Goal: Information Seeking & Learning: Learn about a topic

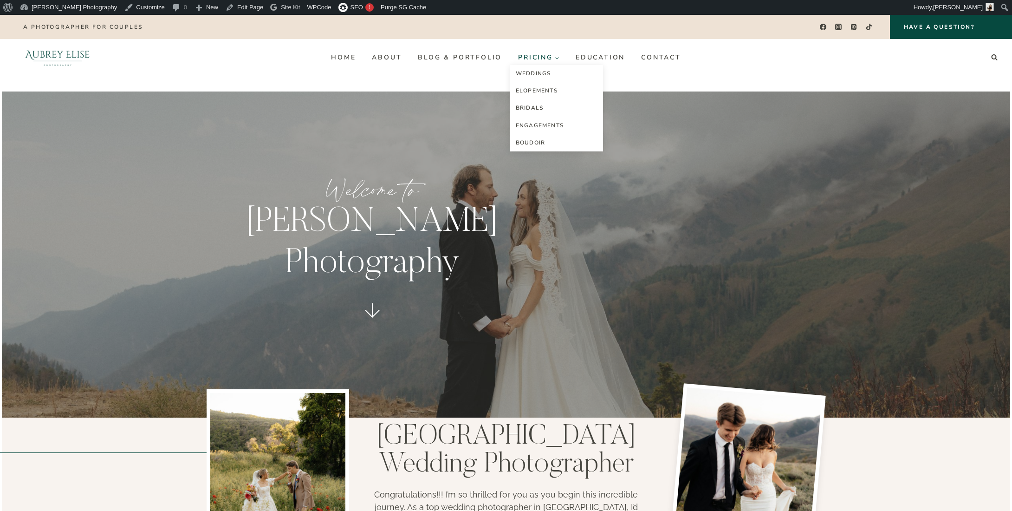
scroll to position [46, 0]
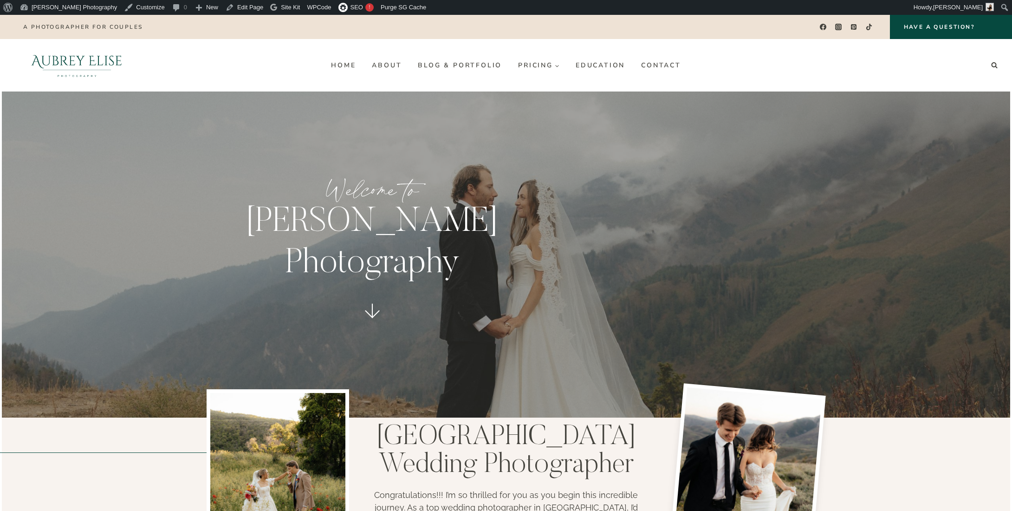
scroll to position [46, 0]
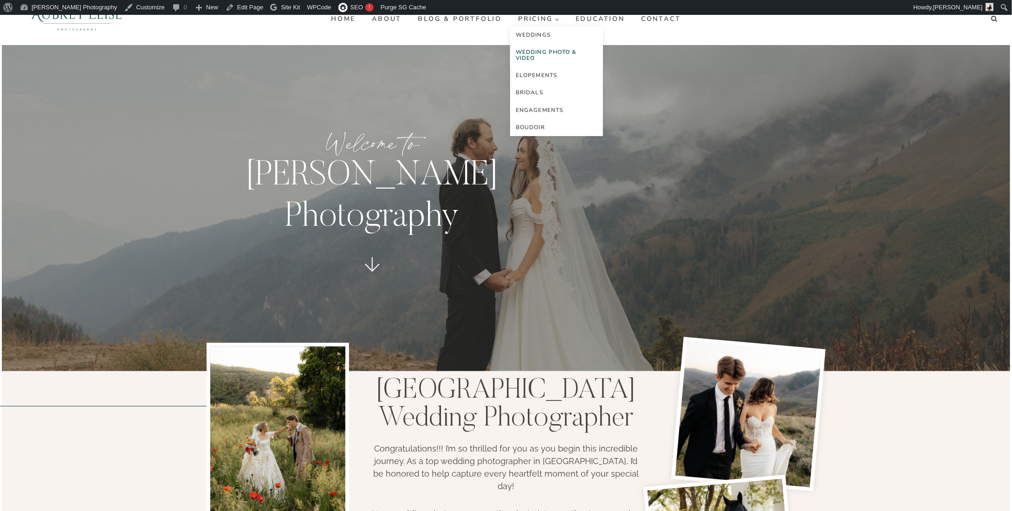
click at [544, 49] on link "Wedding Photo & Video" at bounding box center [556, 55] width 93 height 23
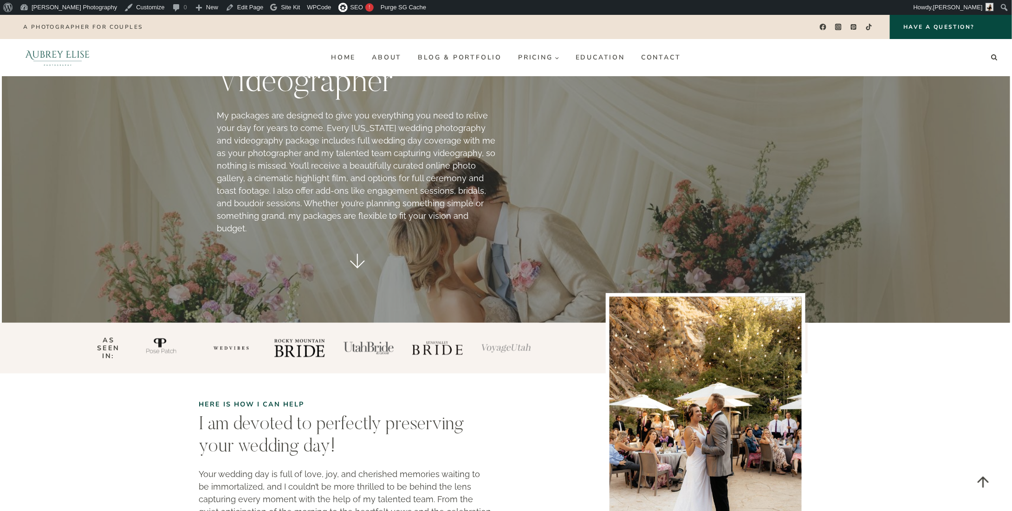
scroll to position [46, 0]
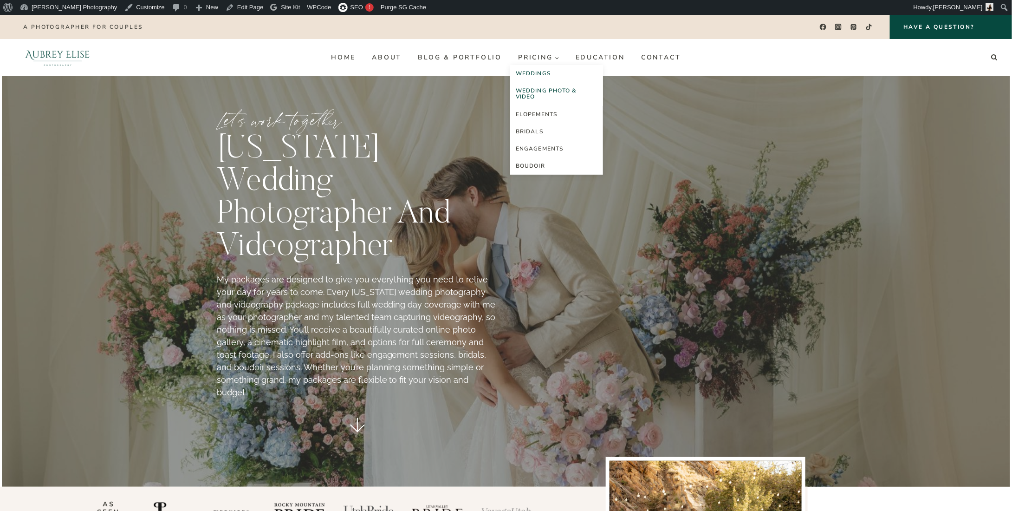
click at [544, 69] on link "Weddings" at bounding box center [556, 73] width 93 height 17
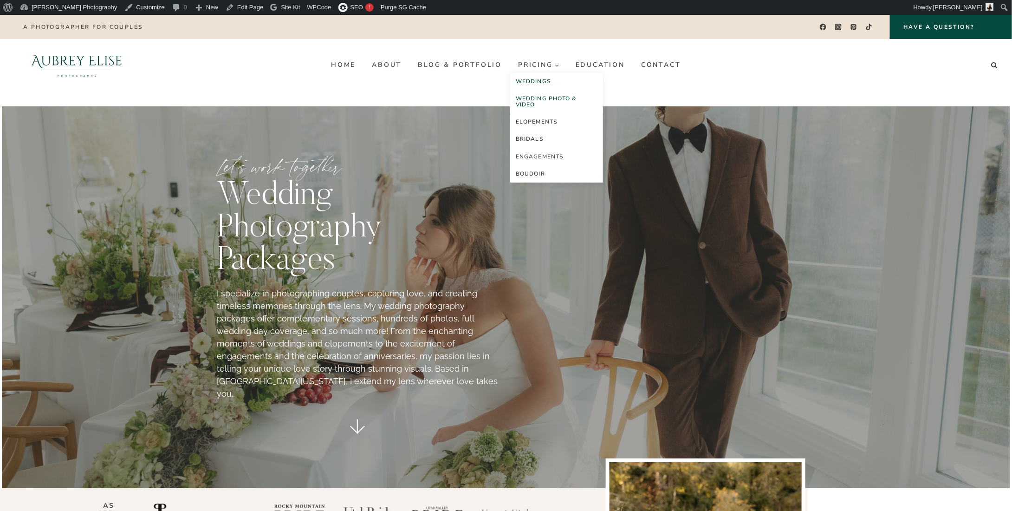
click at [539, 94] on link "Wedding Photo & Video" at bounding box center [556, 101] width 93 height 23
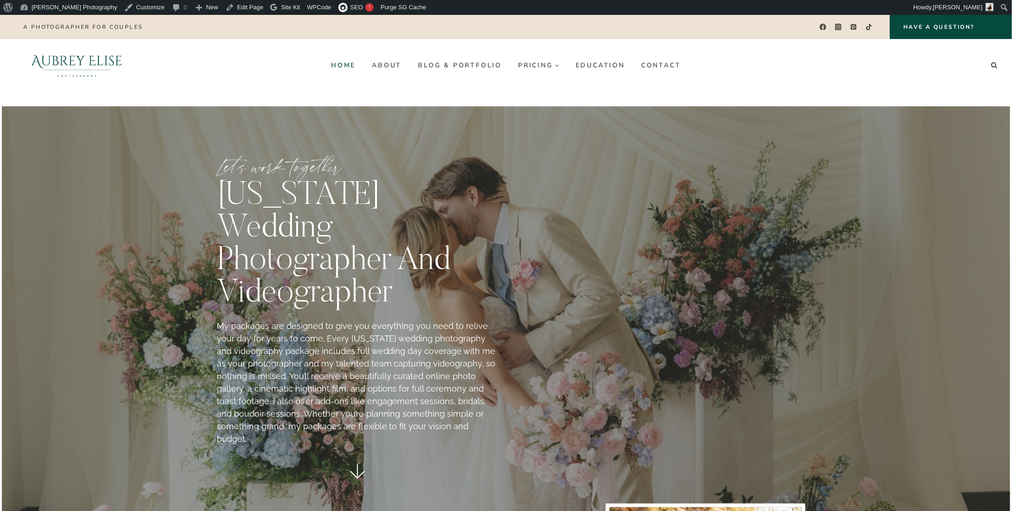
click at [352, 69] on link "Home" at bounding box center [343, 65] width 41 height 15
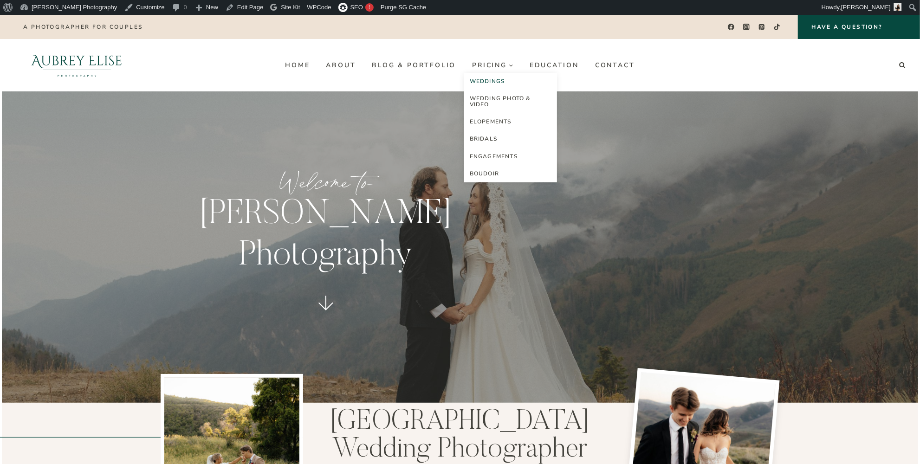
click at [500, 84] on link "Weddings" at bounding box center [510, 81] width 93 height 17
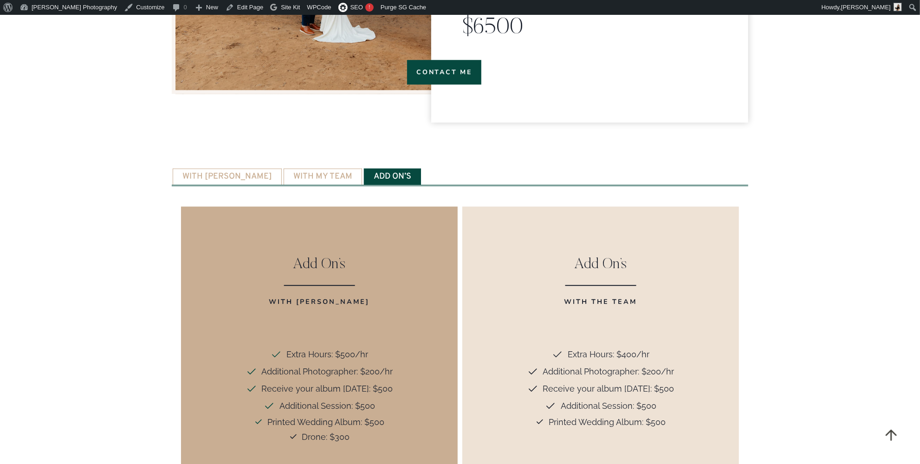
scroll to position [1983, 0]
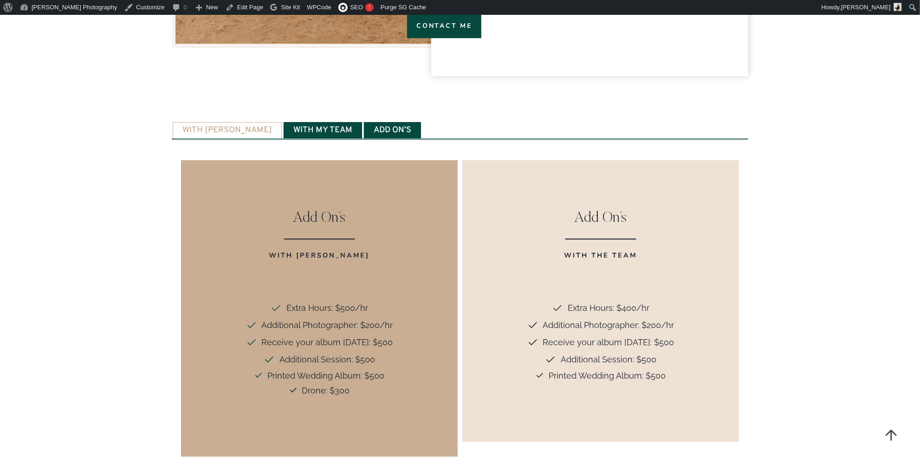
click at [308, 126] on span "With My Team" at bounding box center [322, 130] width 59 height 8
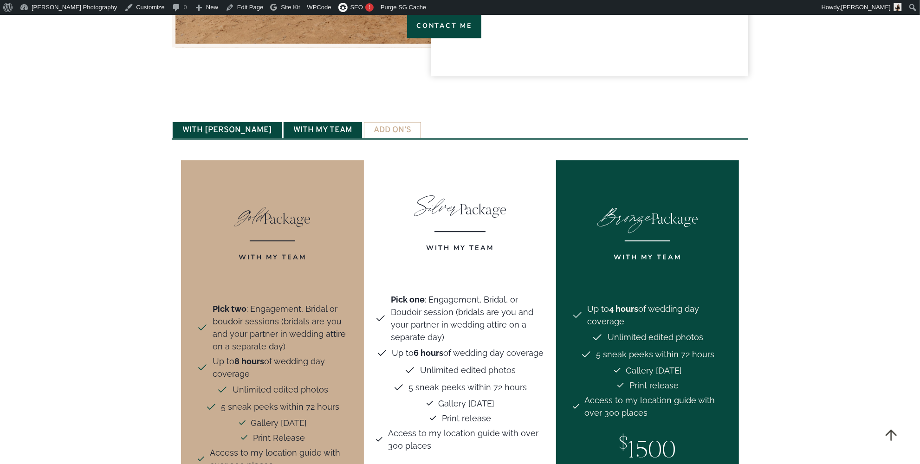
click at [235, 126] on span "With [PERSON_NAME]" at bounding box center [227, 130] width 90 height 8
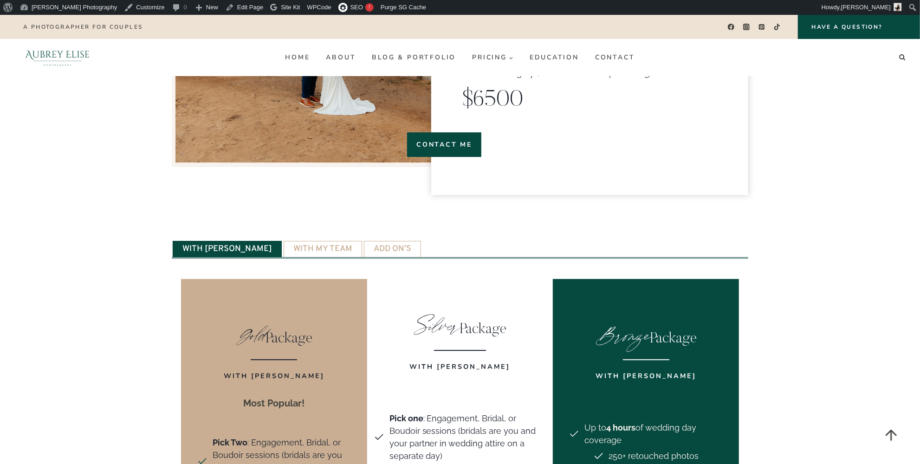
scroll to position [1773, 0]
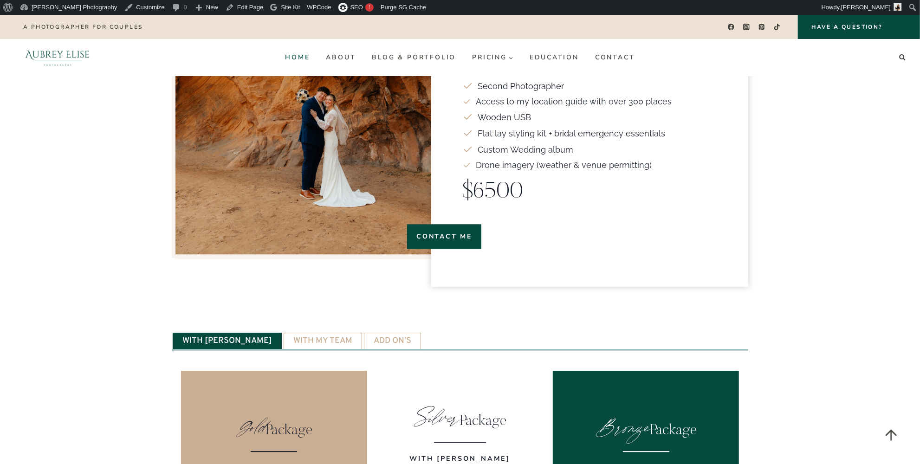
click at [295, 59] on link "Home" at bounding box center [297, 57] width 41 height 15
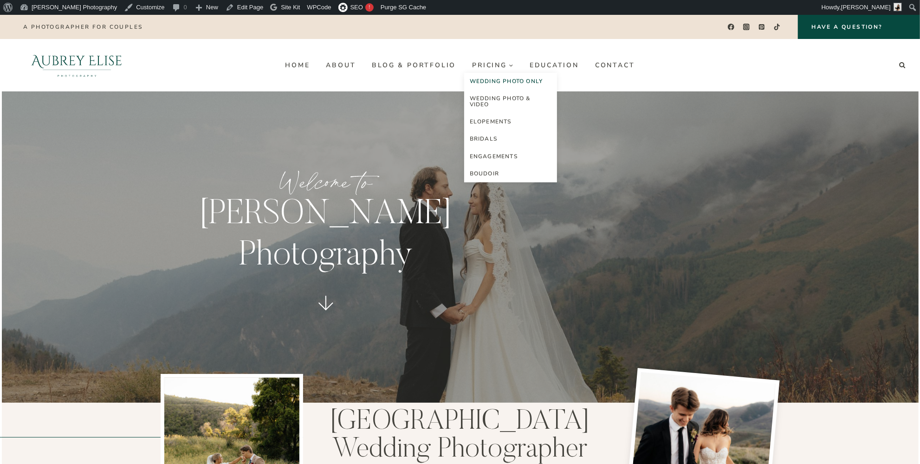
click at [509, 79] on link "Wedding Photo Only" at bounding box center [510, 81] width 93 height 17
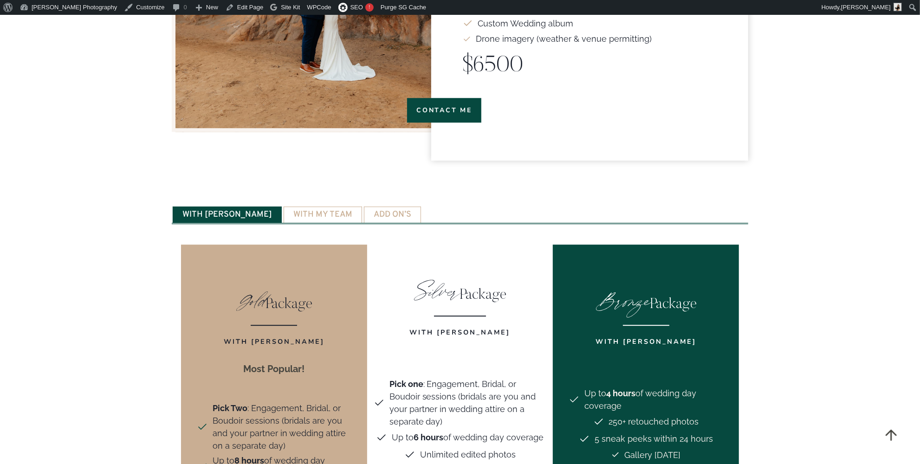
scroll to position [1983, 0]
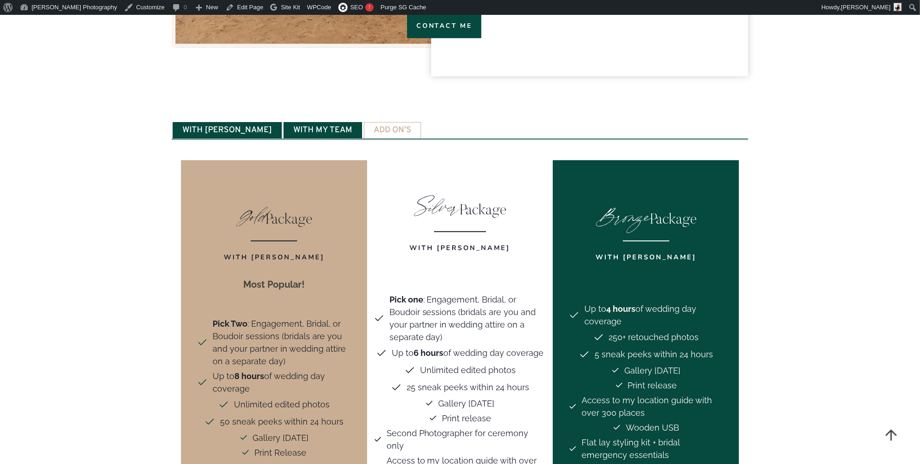
click at [293, 126] on span "With My Team" at bounding box center [322, 130] width 59 height 8
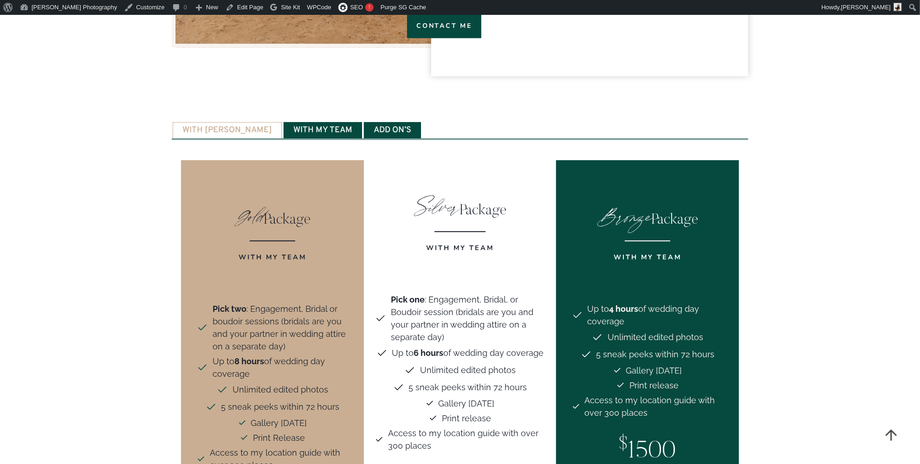
click at [374, 126] on span "Add on’s" at bounding box center [393, 130] width 38 height 8
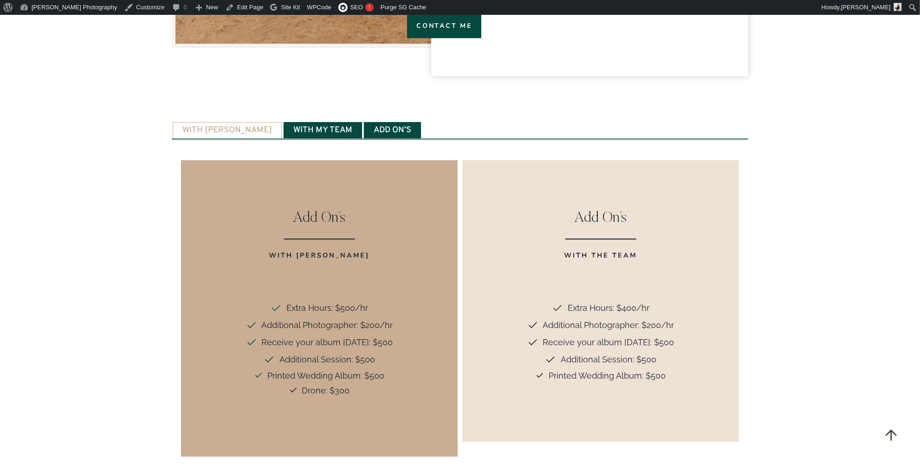
click at [293, 126] on span "With My Team" at bounding box center [322, 130] width 59 height 8
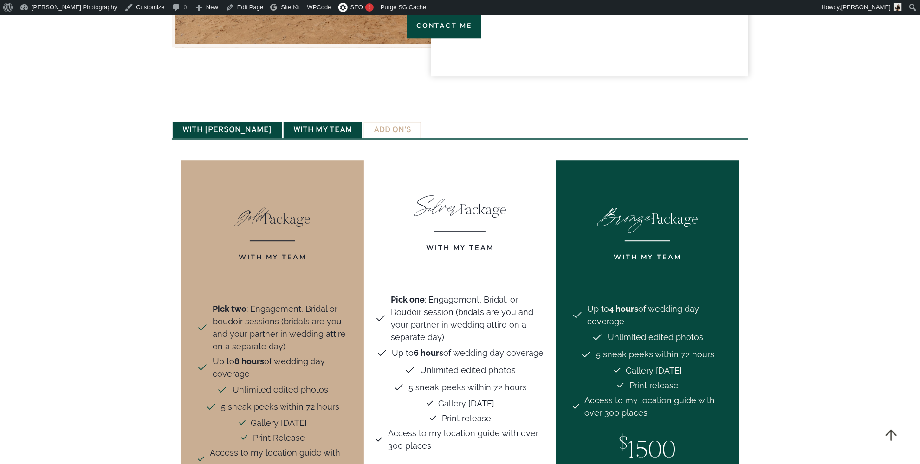
click at [218, 126] on span "With Aubrey" at bounding box center [227, 130] width 90 height 8
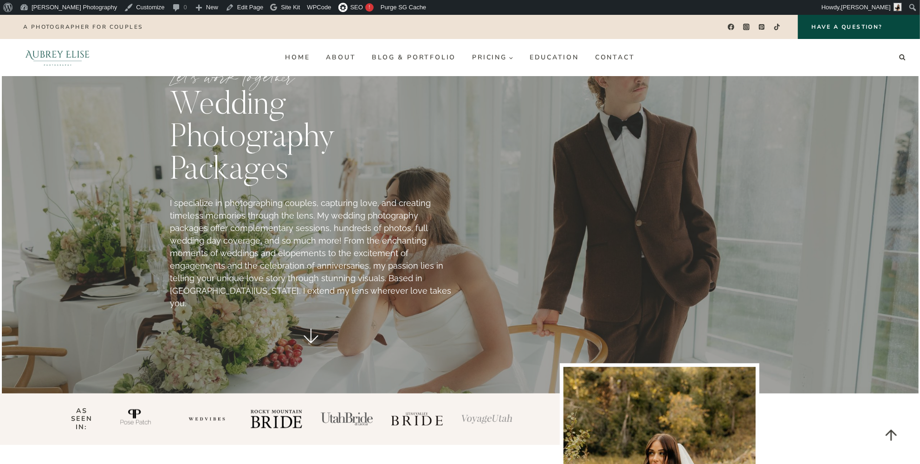
scroll to position [0, 0]
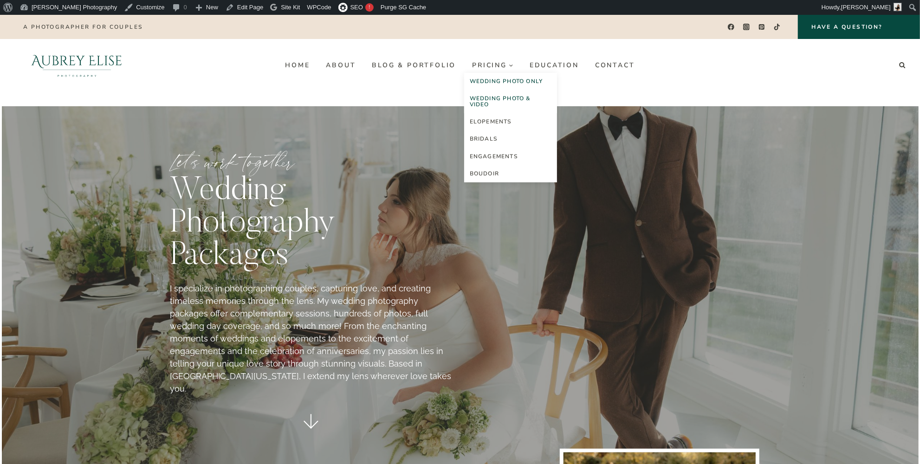
click at [503, 97] on link "Wedding Photo & Video" at bounding box center [510, 101] width 93 height 23
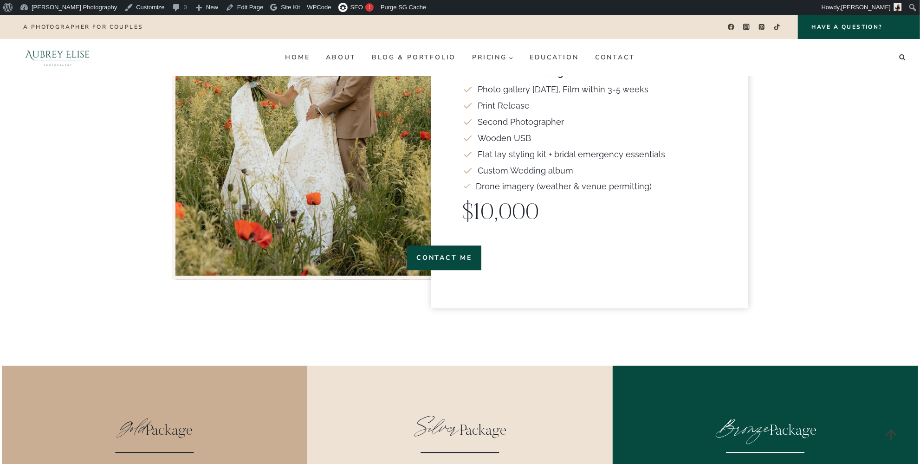
scroll to position [1519, 0]
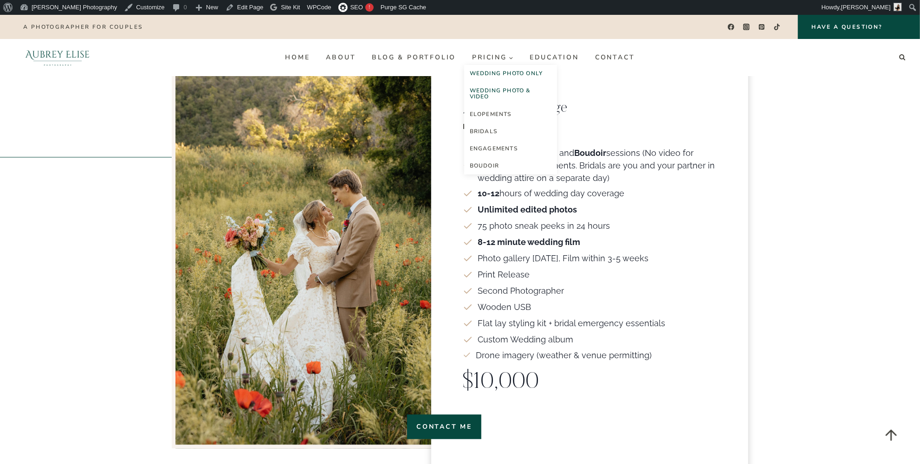
click at [518, 71] on link "Wedding Photo Only" at bounding box center [510, 73] width 93 height 17
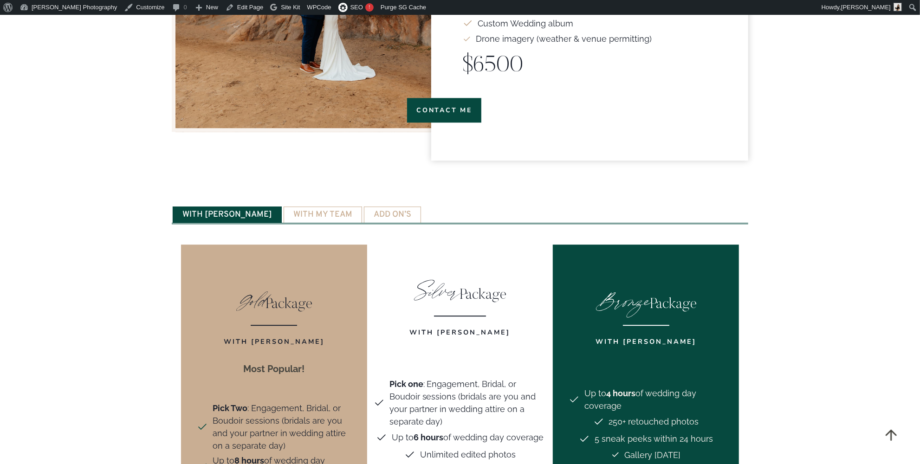
scroll to position [1941, 0]
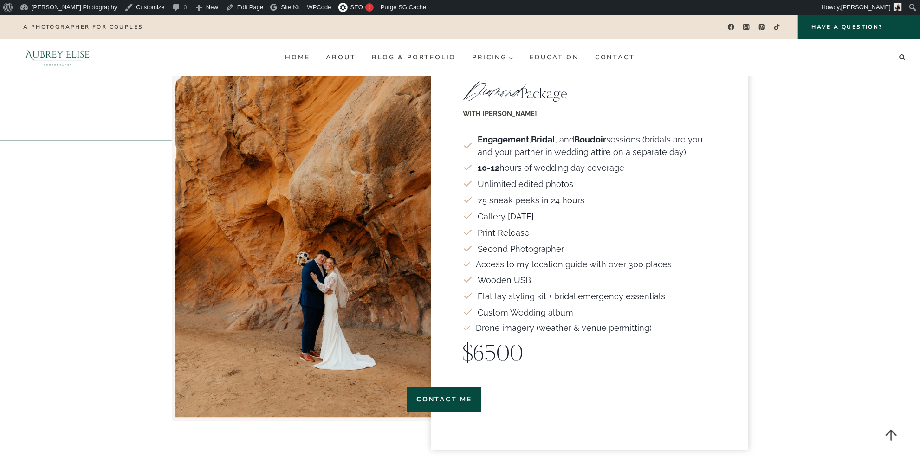
scroll to position [1477, 0]
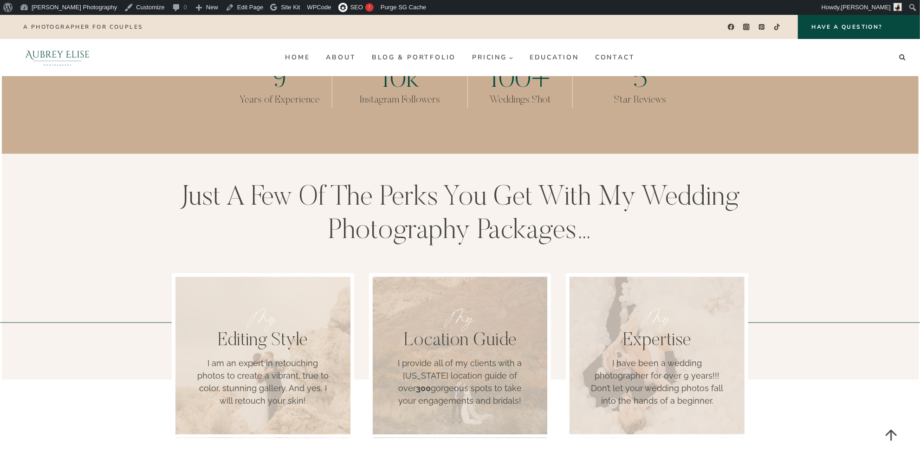
scroll to position [464, 0]
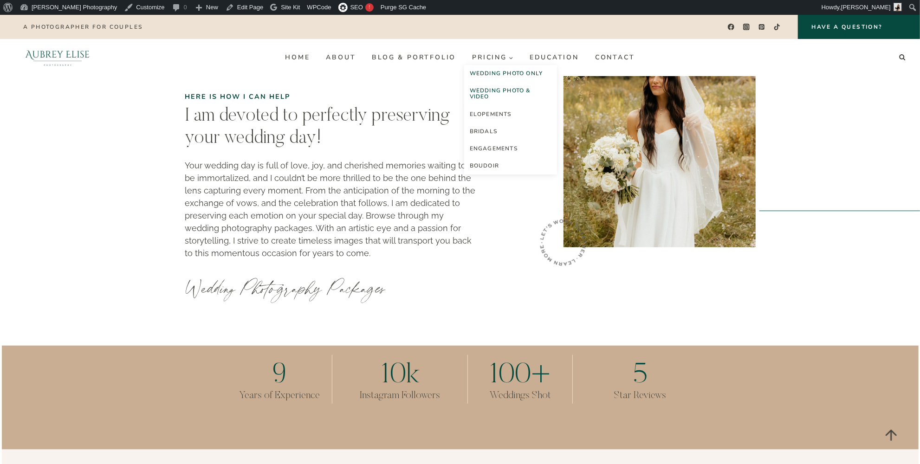
click at [512, 89] on link "Wedding Photo & Video" at bounding box center [510, 93] width 93 height 23
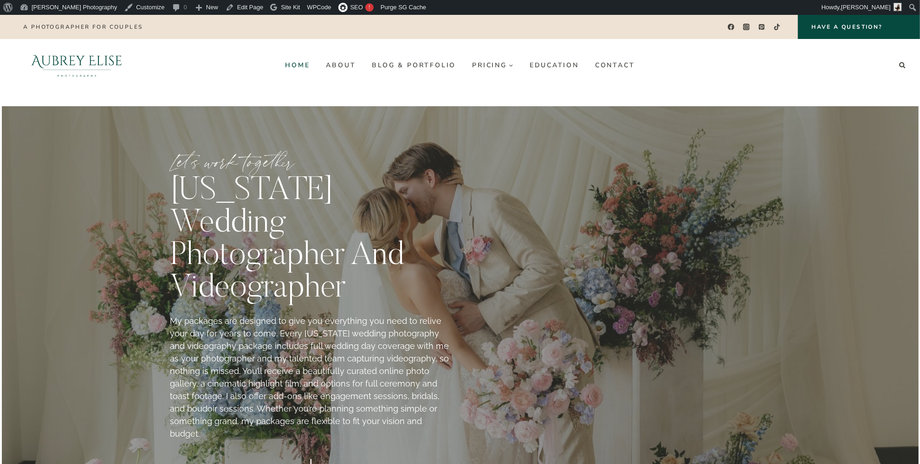
click at [294, 63] on link "Home" at bounding box center [297, 65] width 41 height 15
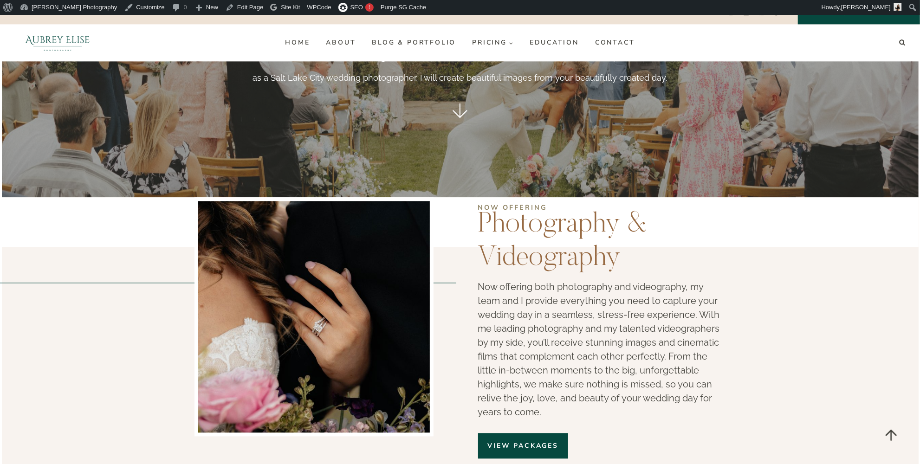
scroll to position [1351, 0]
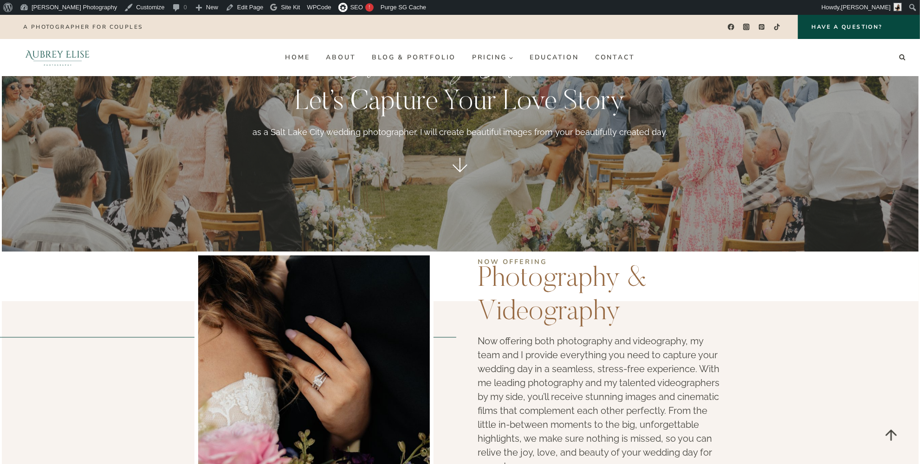
click at [585, 266] on link "Photography & Videography" at bounding box center [562, 296] width 169 height 61
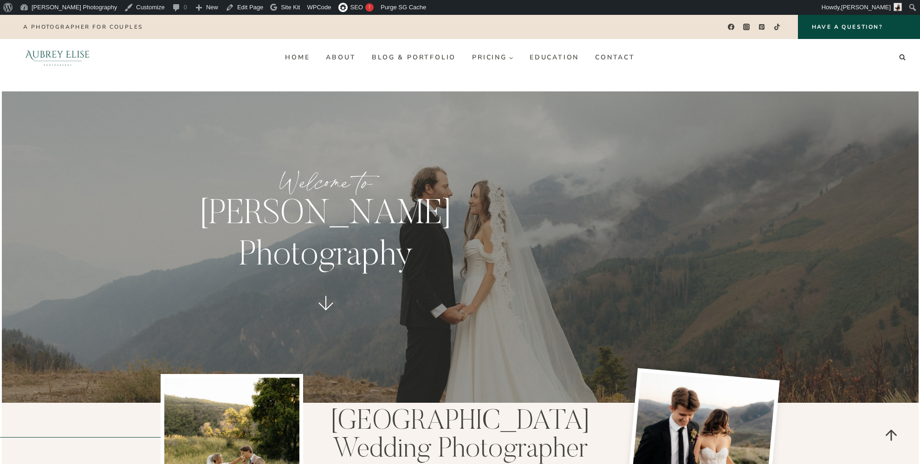
scroll to position [1351, 0]
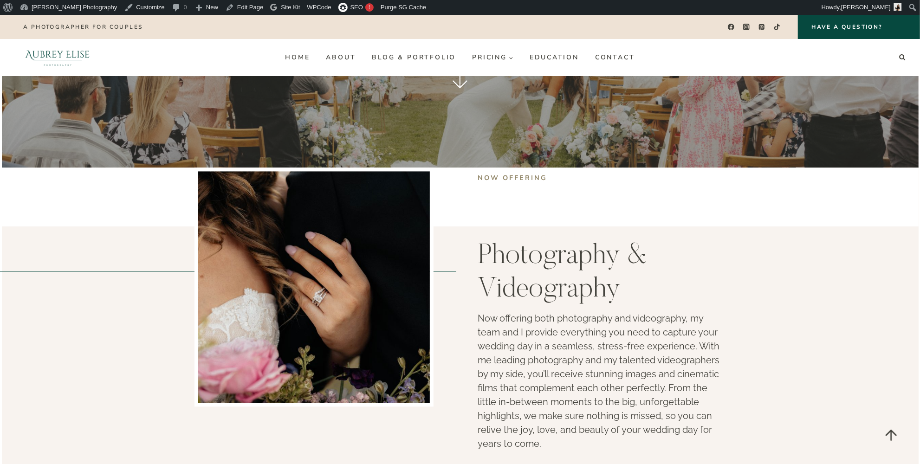
scroll to position [1435, 0]
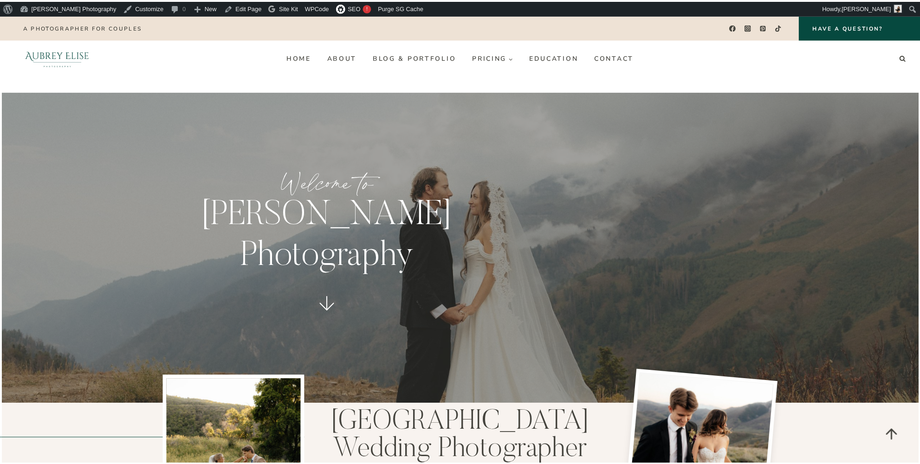
scroll to position [1435, 0]
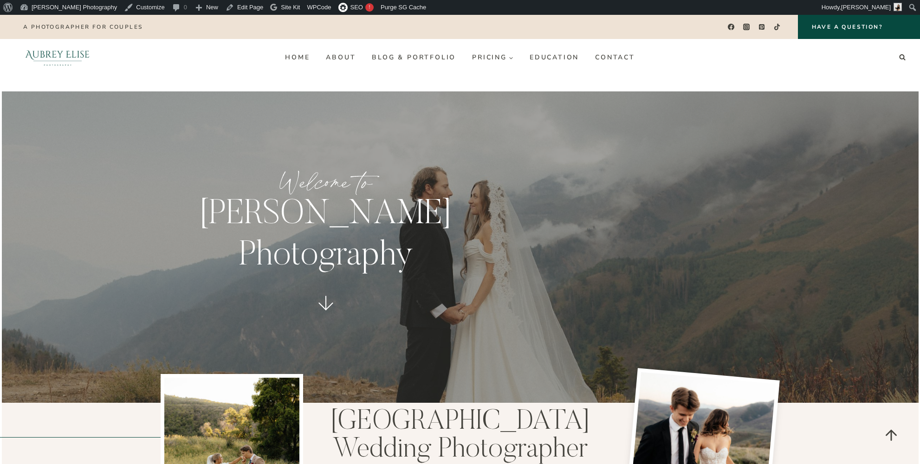
scroll to position [1435, 0]
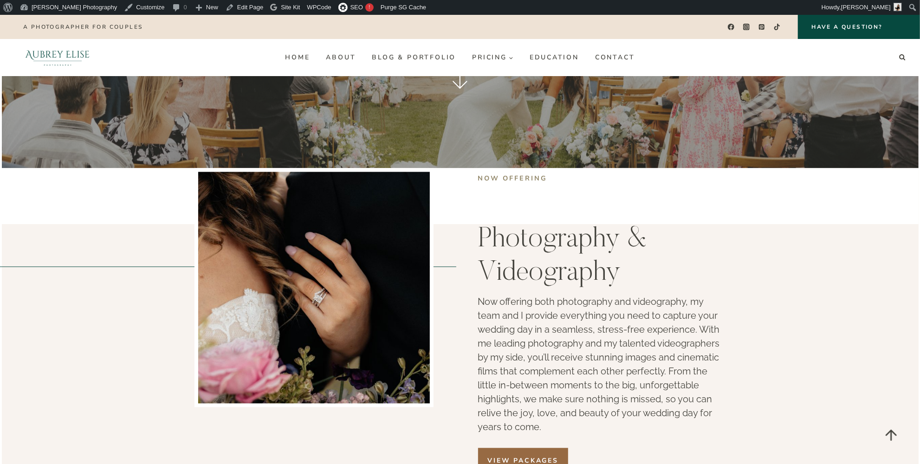
click at [525, 448] on link "View Packages" at bounding box center [523, 461] width 90 height 26
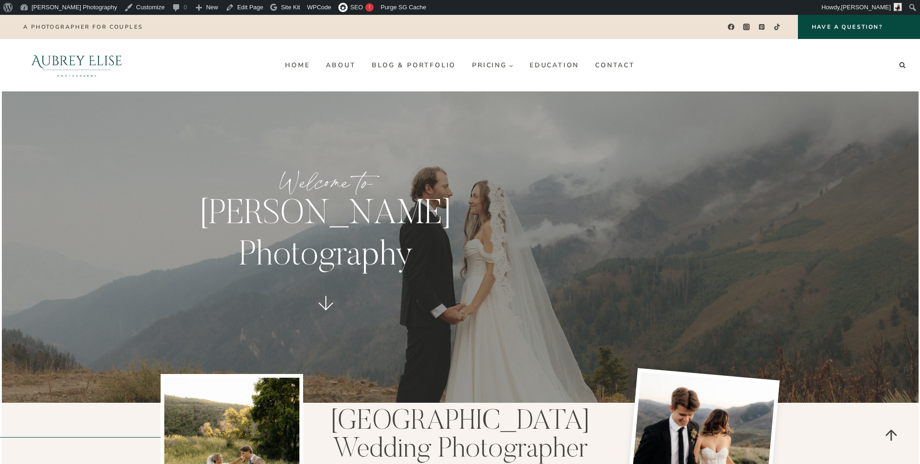
scroll to position [1435, 0]
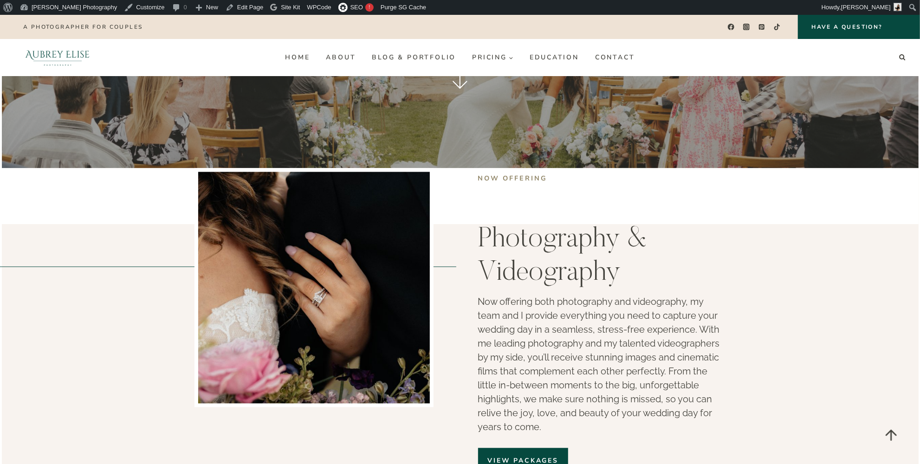
click at [507, 174] on strong "Now Offering" at bounding box center [513, 178] width 70 height 9
click at [524, 456] on span "View Packages" at bounding box center [523, 461] width 71 height 10
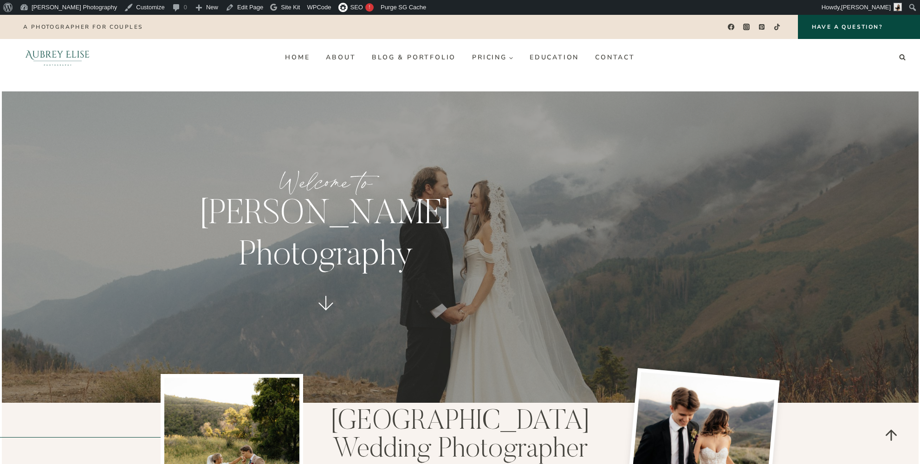
scroll to position [1435, 0]
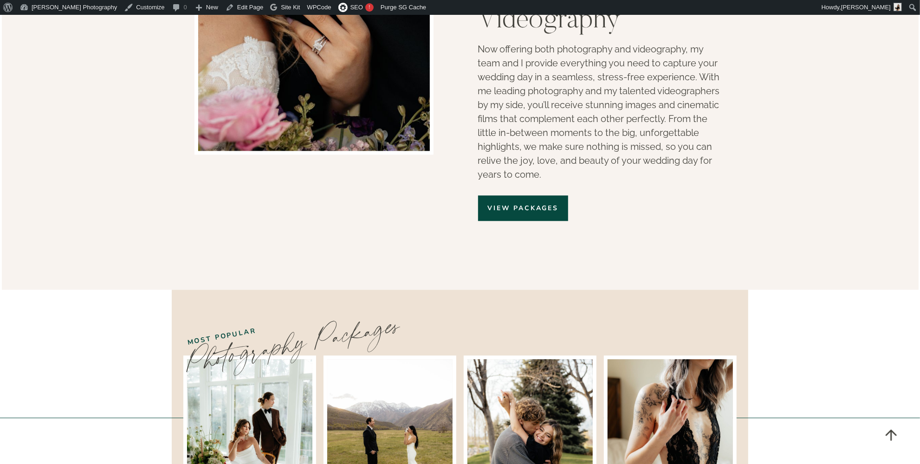
scroll to position [1688, 0]
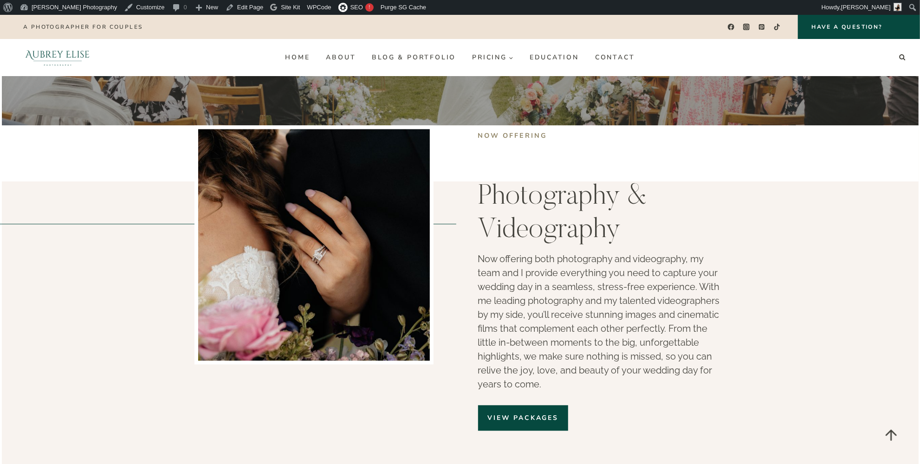
scroll to position [1477, 0]
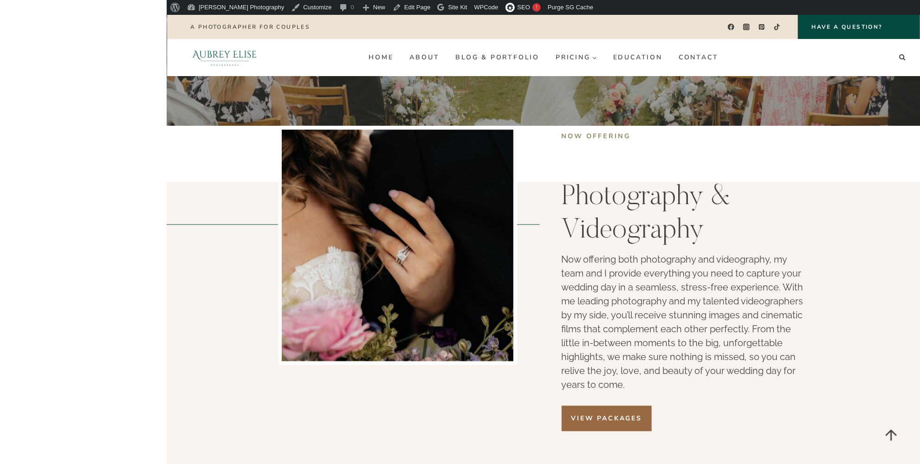
click at [610, 406] on link "View Packages" at bounding box center [607, 419] width 90 height 26
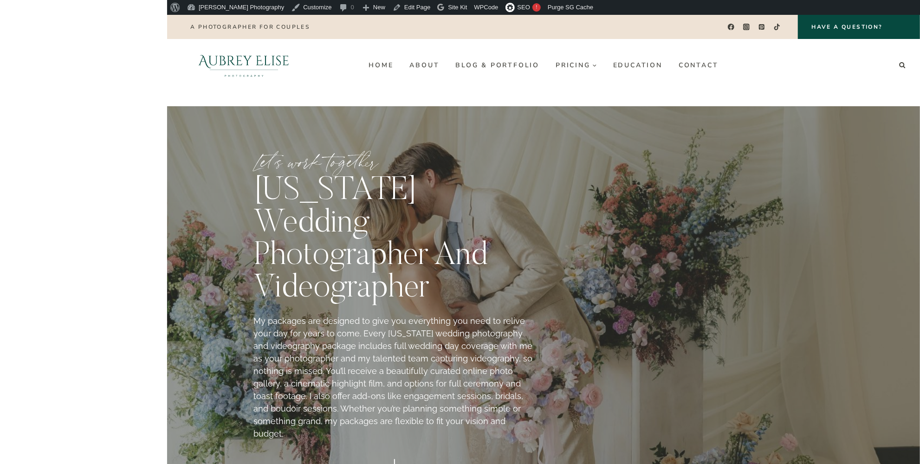
click at [0, 15] on headings-map at bounding box center [0, 15] width 0 height 0
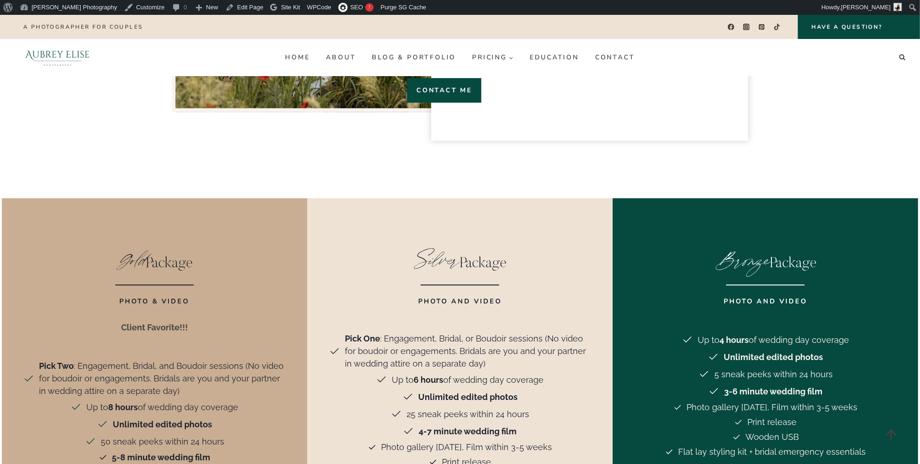
scroll to position [1773, 0]
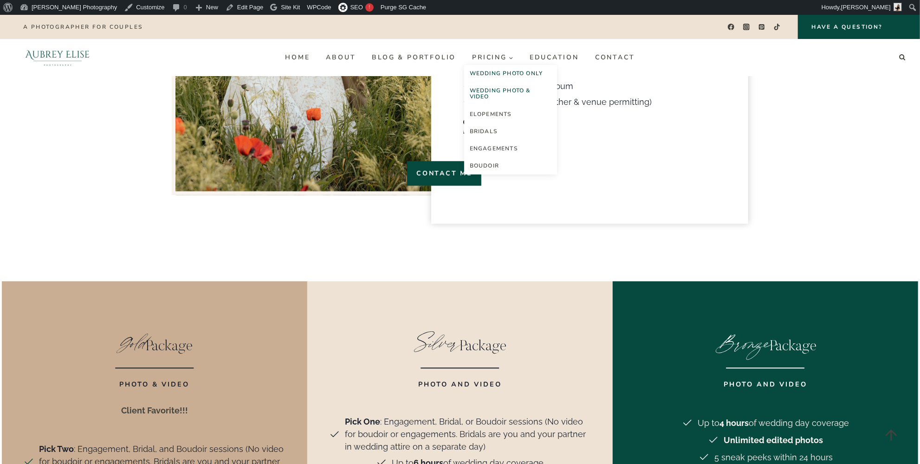
click at [502, 72] on link "Wedding Photo Only" at bounding box center [510, 73] width 93 height 17
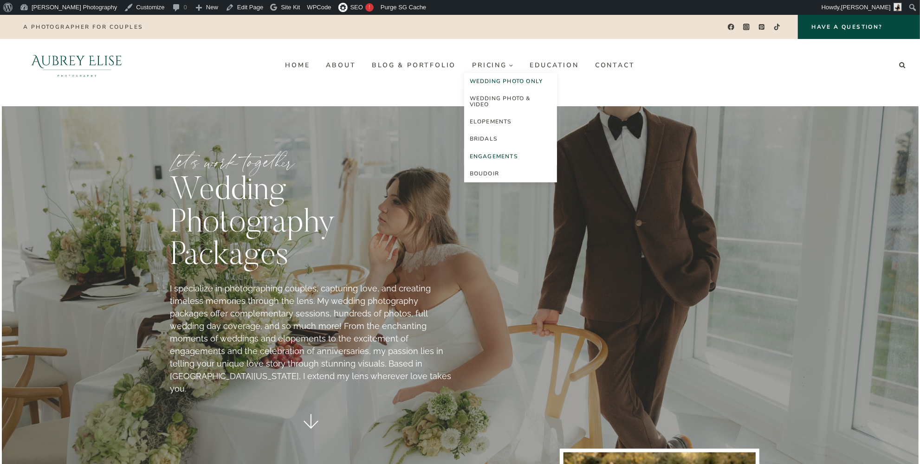
click at [486, 153] on link "Engagements" at bounding box center [510, 156] width 93 height 17
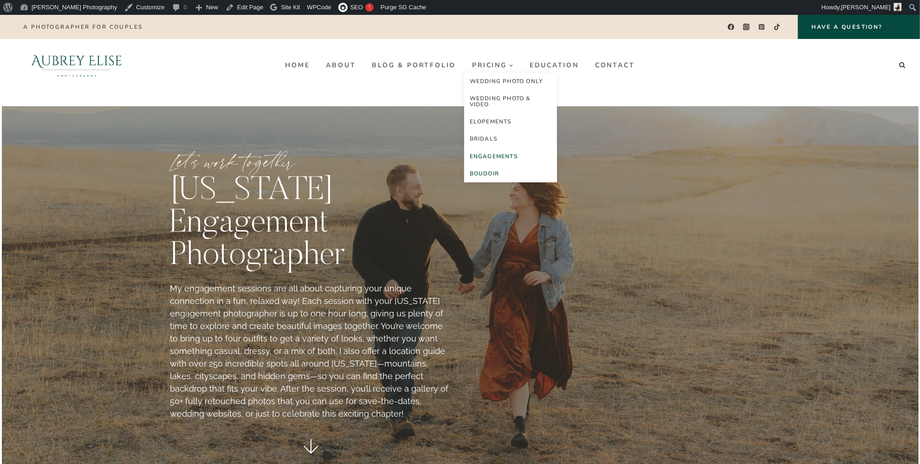
click at [488, 173] on link "Boudoir" at bounding box center [510, 173] width 93 height 17
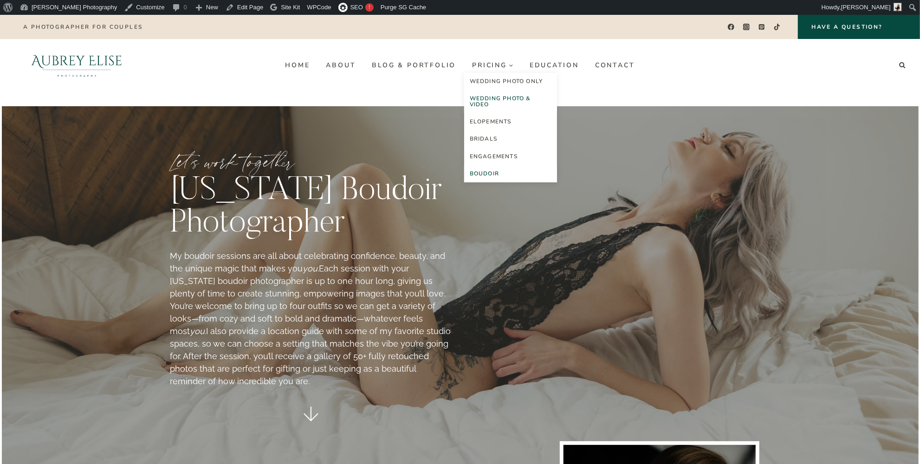
click at [518, 96] on link "Wedding Photo & Video" at bounding box center [510, 101] width 93 height 23
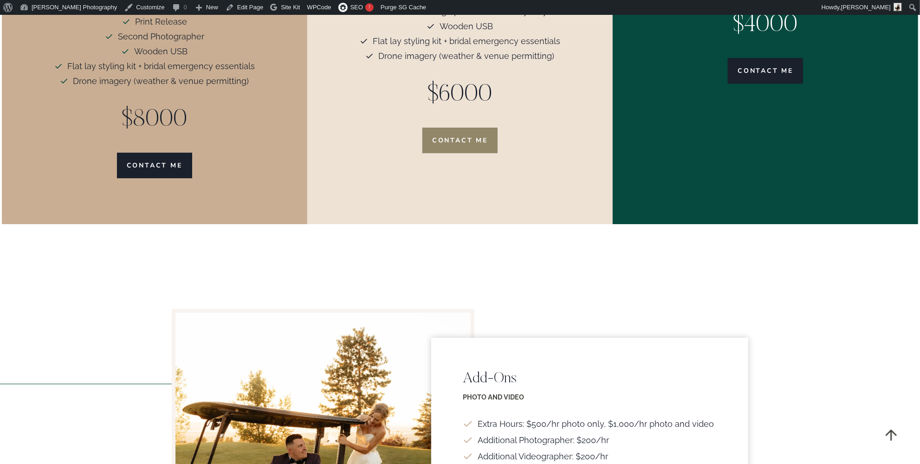
scroll to position [2532, 0]
